Goal: Complete application form: Complete application form

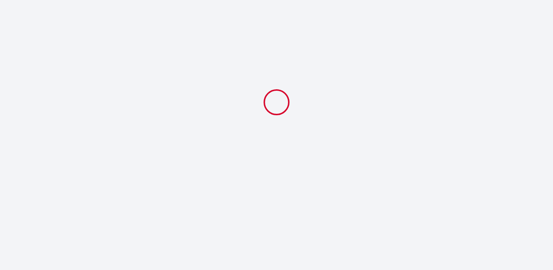
select select
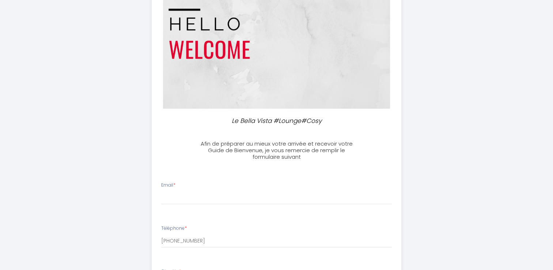
scroll to position [105, 0]
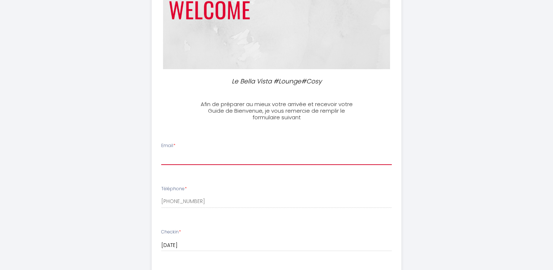
click at [232, 158] on input "Email *" at bounding box center [276, 158] width 231 height 13
type input "[EMAIL_ADDRESS][DOMAIN_NAME]"
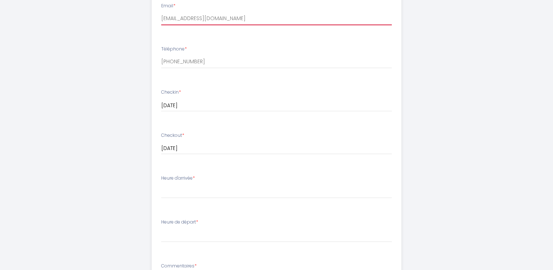
scroll to position [246, 0]
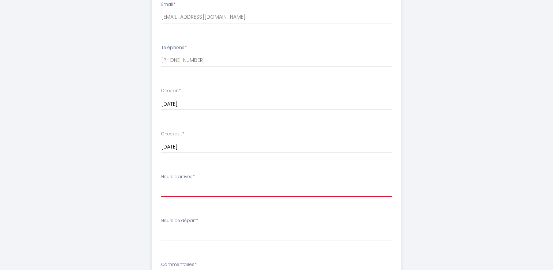
click at [241, 185] on select "17:00 17:30 18:00 18:30 19:00 19:30 20:00 20:30 21:00 21:30 22:00 22:30 23:00 2…" at bounding box center [276, 190] width 231 height 14
select select "18:00"
click at [161, 183] on select "17:00 17:30 18:00 18:30 19:00 19:30 20:00 20:30 21:00 21:30 22:00 22:30 23:00 2…" at bounding box center [276, 190] width 231 height 14
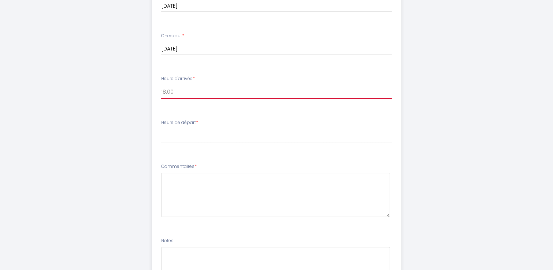
scroll to position [345, 0]
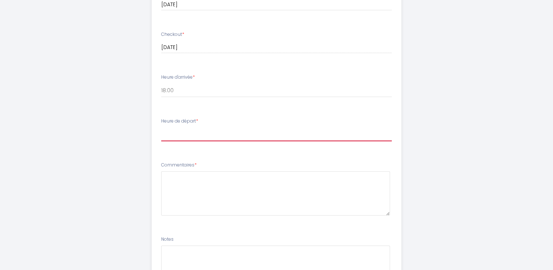
click at [189, 128] on select "00:00 00:30 01:00 01:30 02:00 02:30 03:00 03:30 04:00 04:30 05:00 05:30 06:00 0…" at bounding box center [276, 134] width 231 height 14
select select "09:00"
click at [161, 127] on select "00:00 00:30 01:00 01:30 02:00 02:30 03:00 03:30 04:00 04:30 05:00 05:30 06:00 0…" at bounding box center [276, 134] width 231 height 14
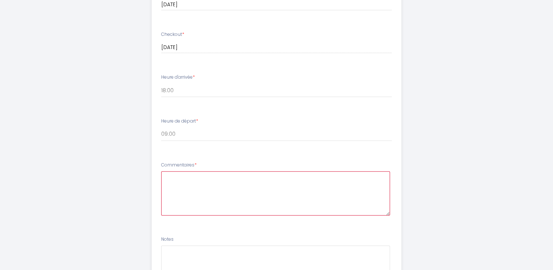
click at [199, 191] on textarea at bounding box center [275, 193] width 229 height 44
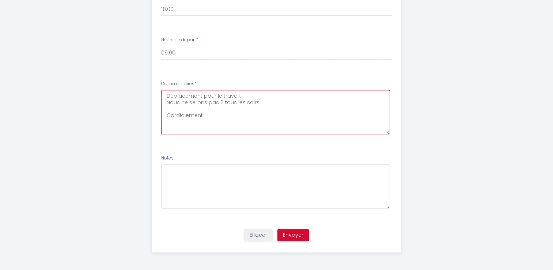
type textarea "Déplacement pour le travail. Nous ne serons pas 6 tous les soirs. Cordialement"
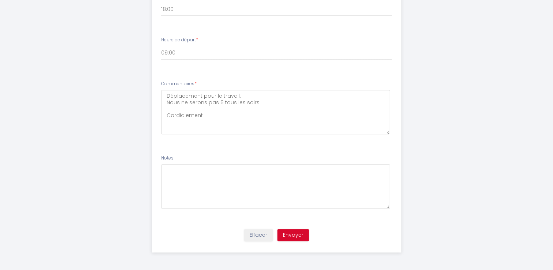
click at [302, 240] on div "Effacer Envoyer" at bounding box center [276, 238] width 258 height 28
click at [301, 237] on button "Envoyer" at bounding box center [292, 235] width 31 height 12
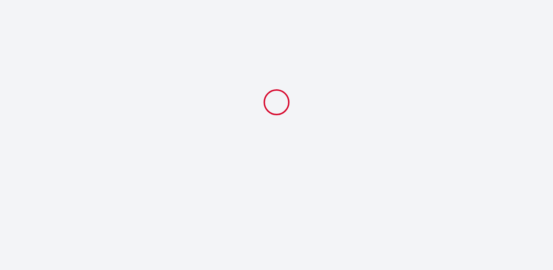
scroll to position [0, 0]
select select "18:00"
select select "09:00"
